Goal: Transaction & Acquisition: Purchase product/service

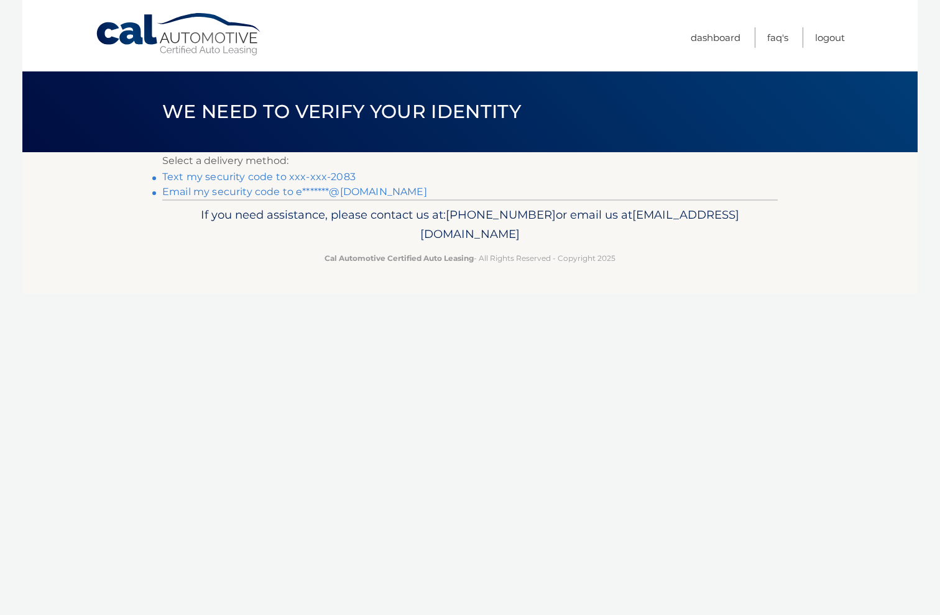
click at [279, 175] on link "Text my security code to xxx-xxx-2083" at bounding box center [258, 177] width 193 height 12
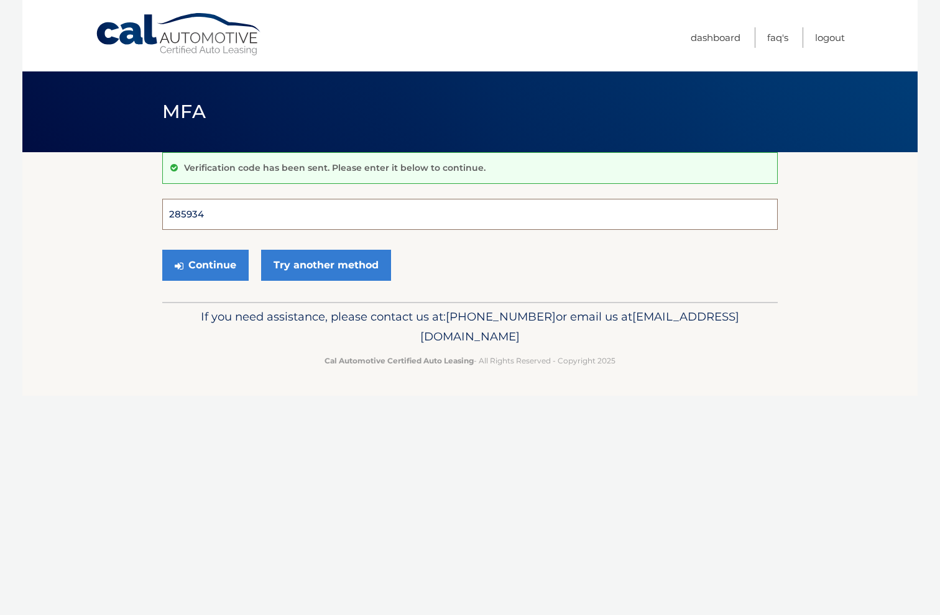
type input "285934"
click at [205, 265] on button "Continue" at bounding box center [205, 265] width 86 height 31
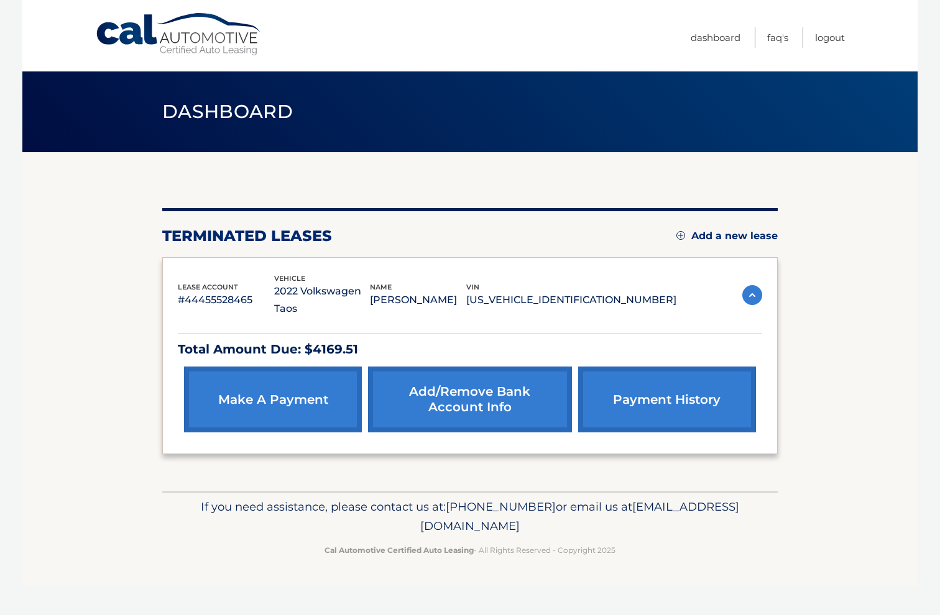
click at [305, 376] on link "make a payment" at bounding box center [273, 400] width 178 height 66
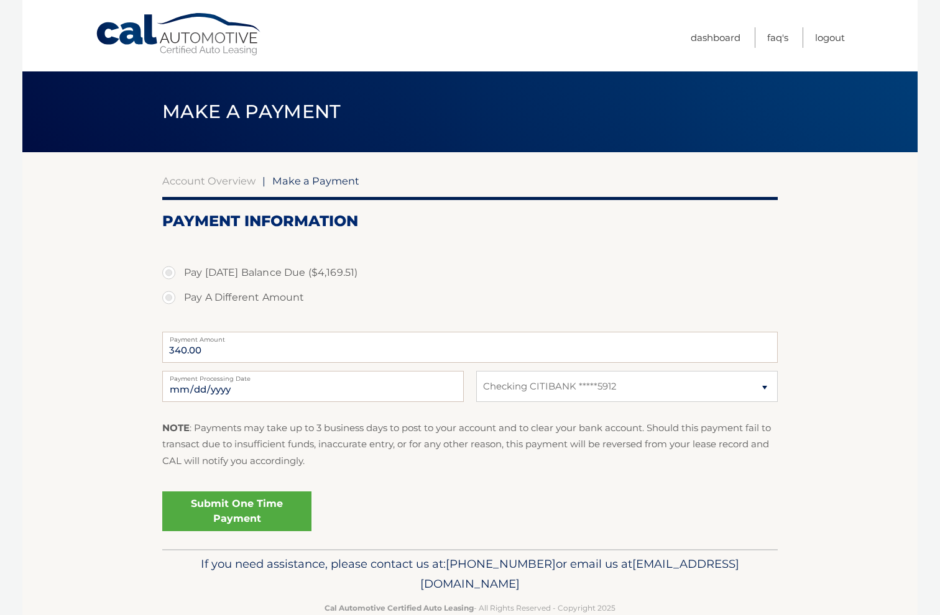
select select "ZmU1MDI0OGEtYjllNC00ZmFmLThkMTAtZjVhMmM0ZjIxNDEy"
click at [222, 273] on label "Pay Today's Balance Due ($4,169.51)" at bounding box center [469, 272] width 615 height 25
click at [180, 273] on input "Pay Today's Balance Due ($4,169.51)" at bounding box center [173, 270] width 12 height 20
radio input "true"
type input "4169.51"
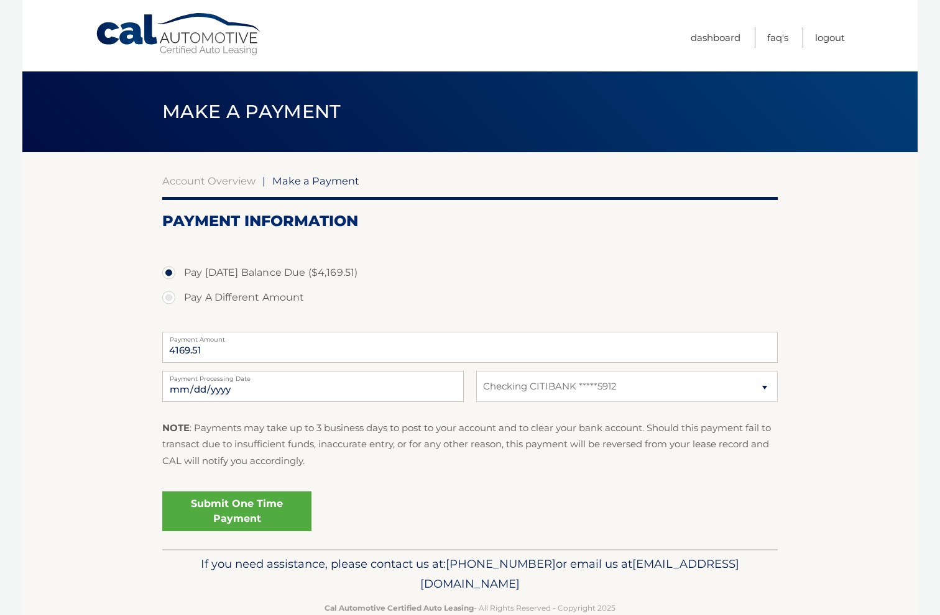
click at [505, 238] on fieldset "Pay Today's Balance Due ($4,169.51) Pay A Different Amount 4169.51 Payment Amou…" at bounding box center [469, 393] width 615 height 311
select select
click at [714, 40] on link "Dashboard" at bounding box center [716, 37] width 50 height 21
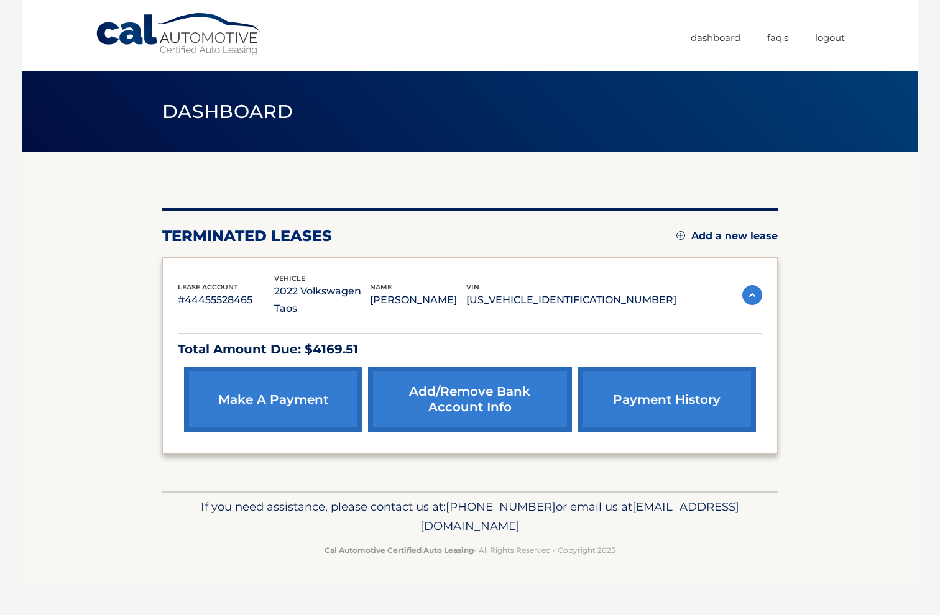
click at [462, 387] on link "Add/Remove bank account info" at bounding box center [469, 400] width 203 height 66
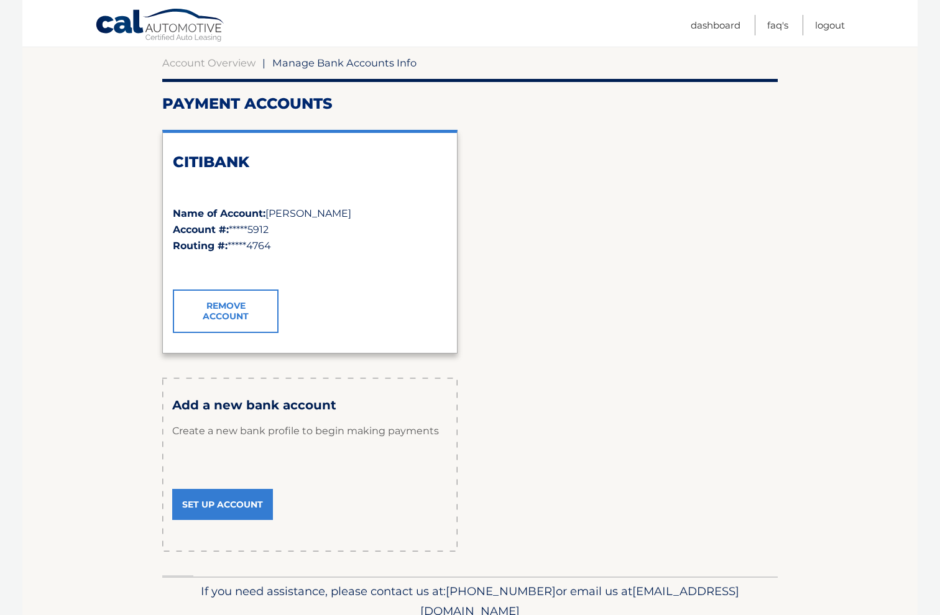
scroll to position [122, 0]
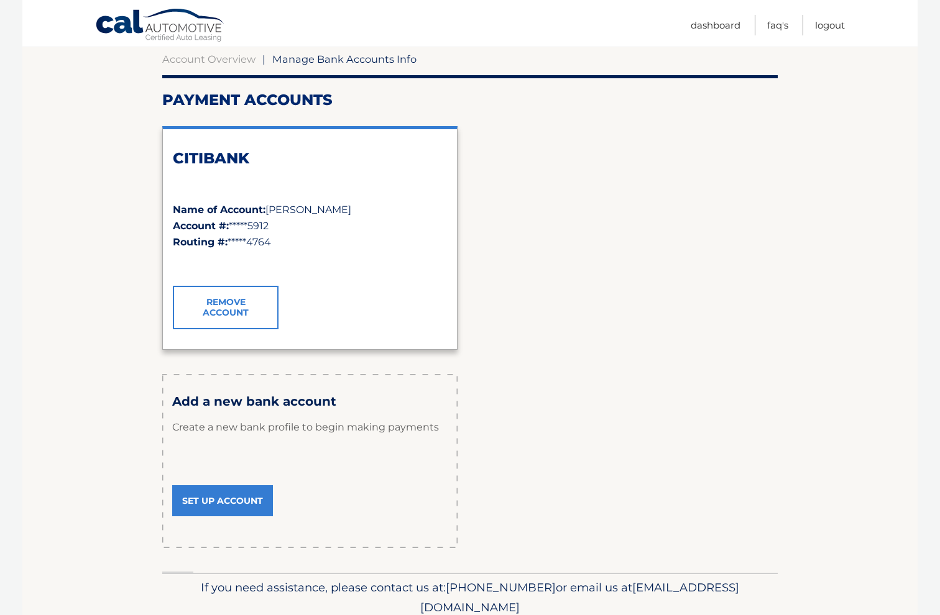
click at [229, 499] on link "Set Up Account" at bounding box center [222, 501] width 101 height 31
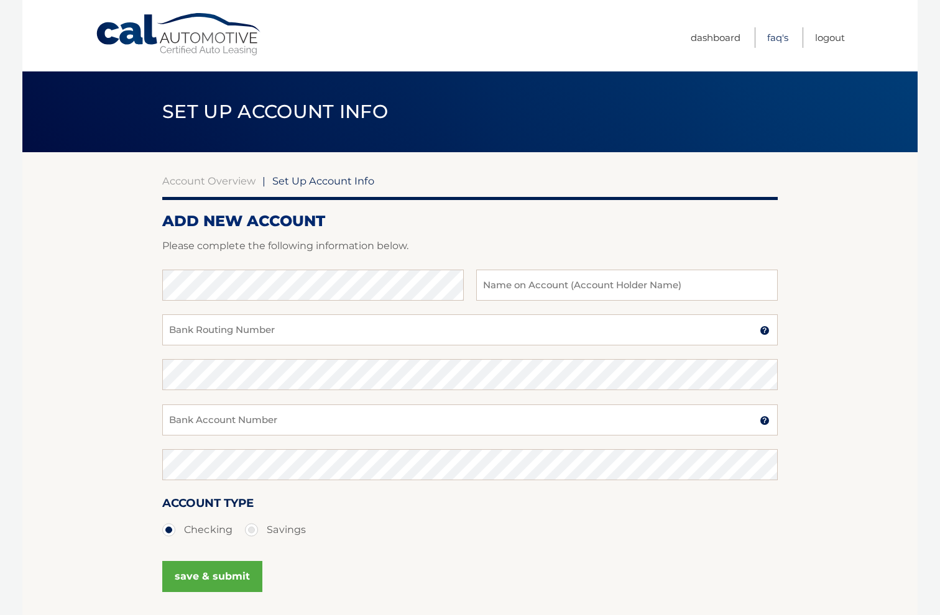
click at [773, 44] on link "FAQ's" at bounding box center [777, 37] width 21 height 21
